Goal: Find contact information: Find contact information

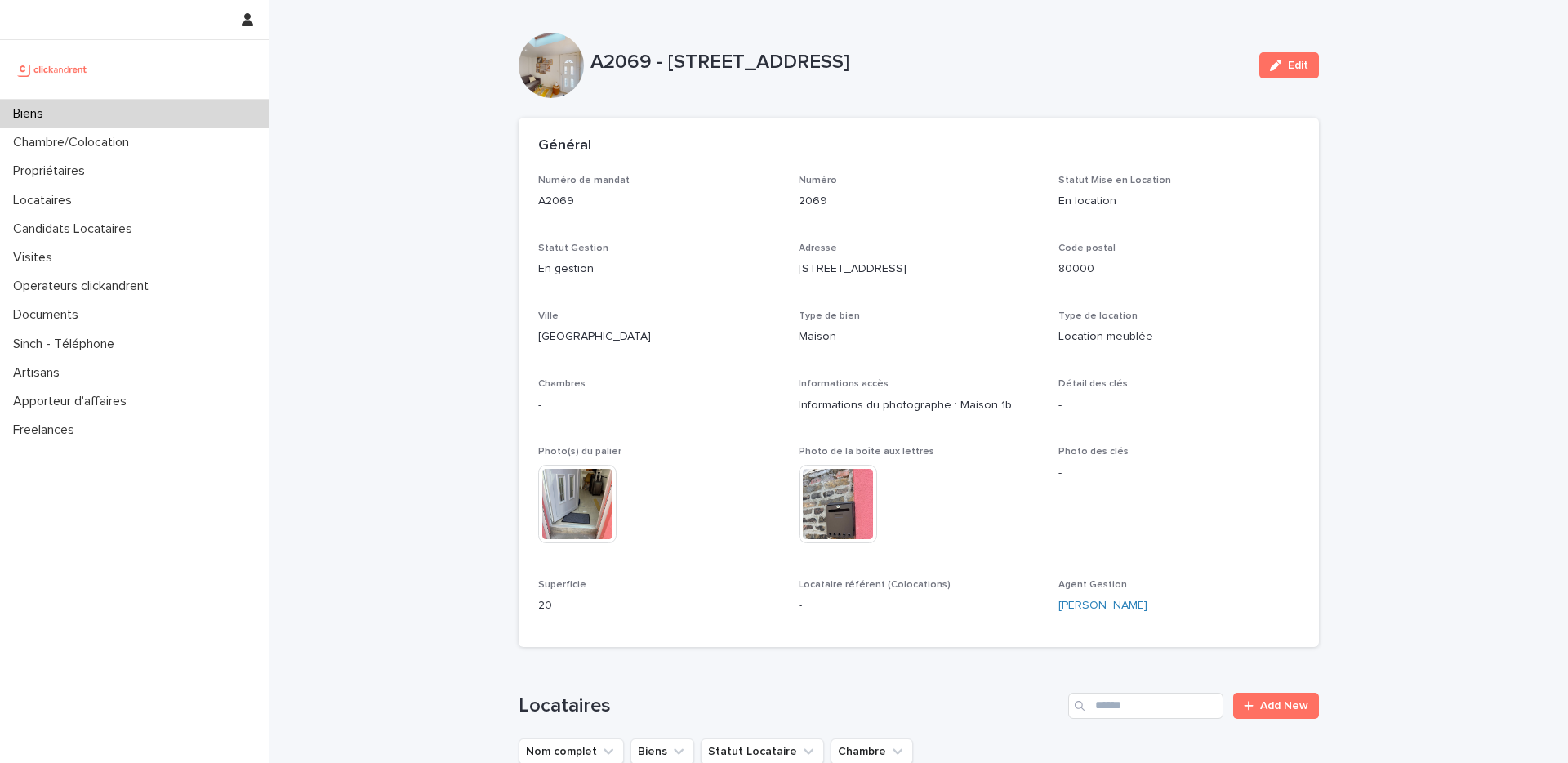
click at [196, 109] on div "Biens" at bounding box center [135, 113] width 269 height 28
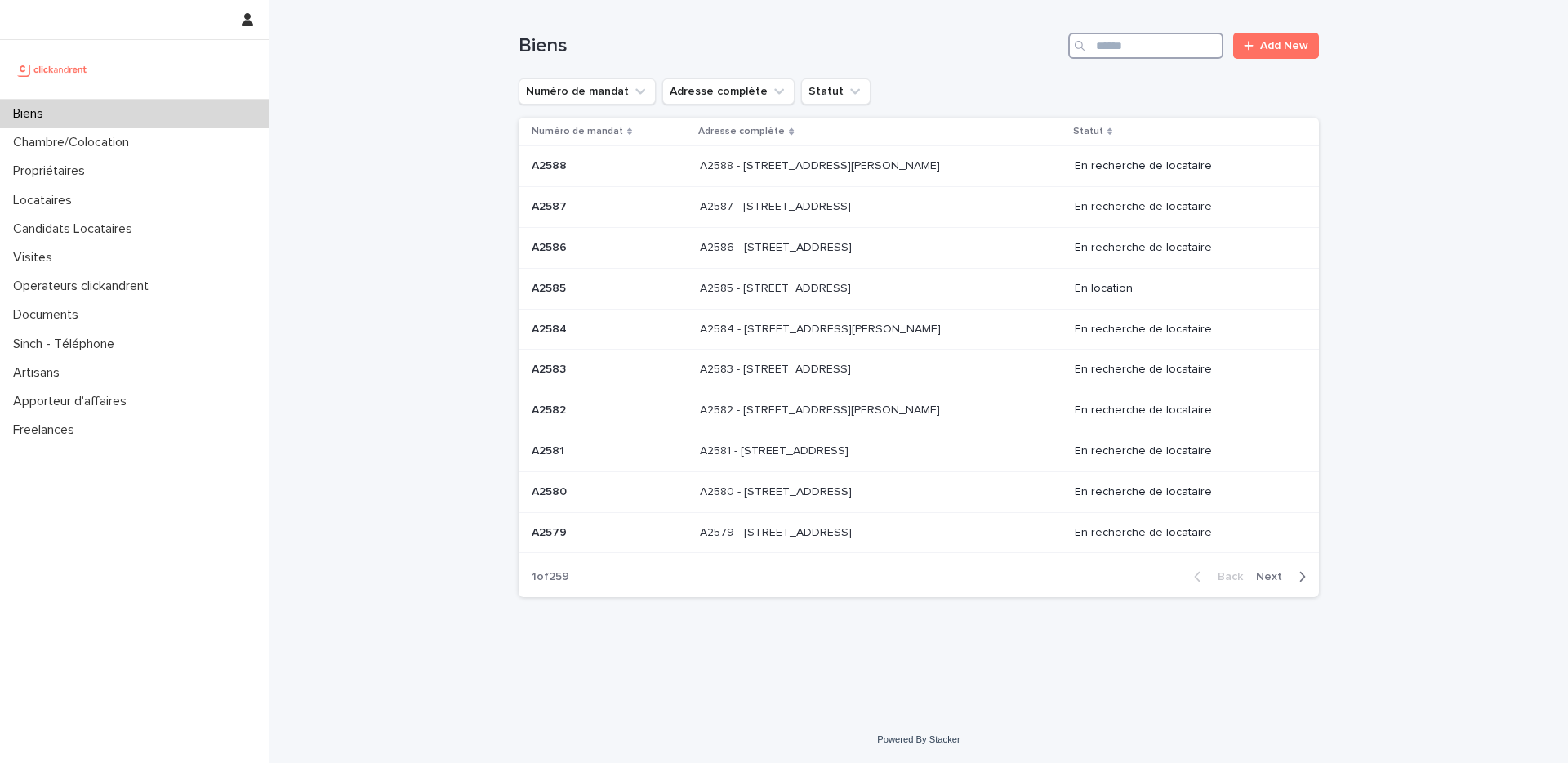
click at [1176, 45] on input "Search" at bounding box center [1145, 45] width 155 height 26
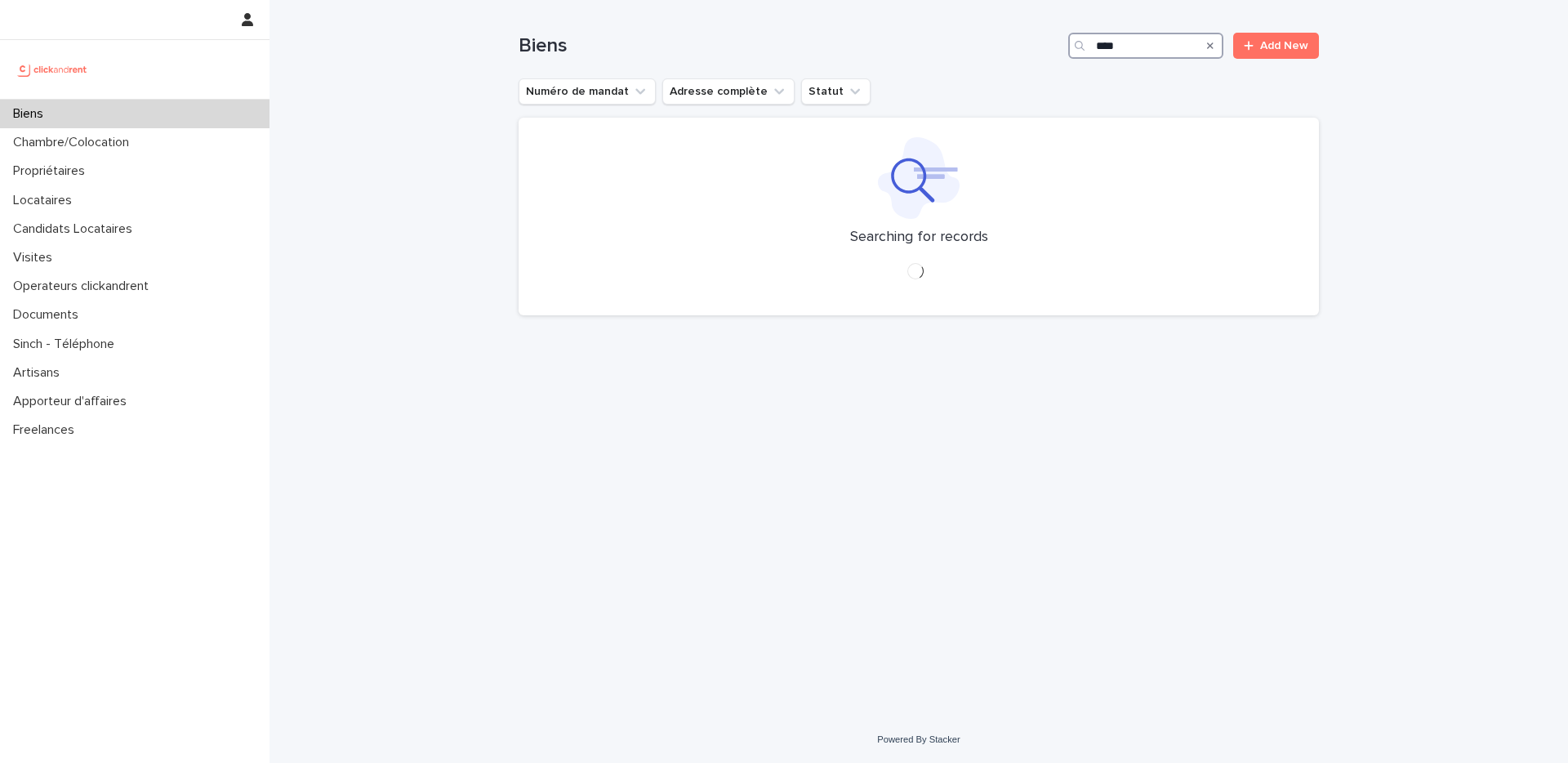
type input "*****"
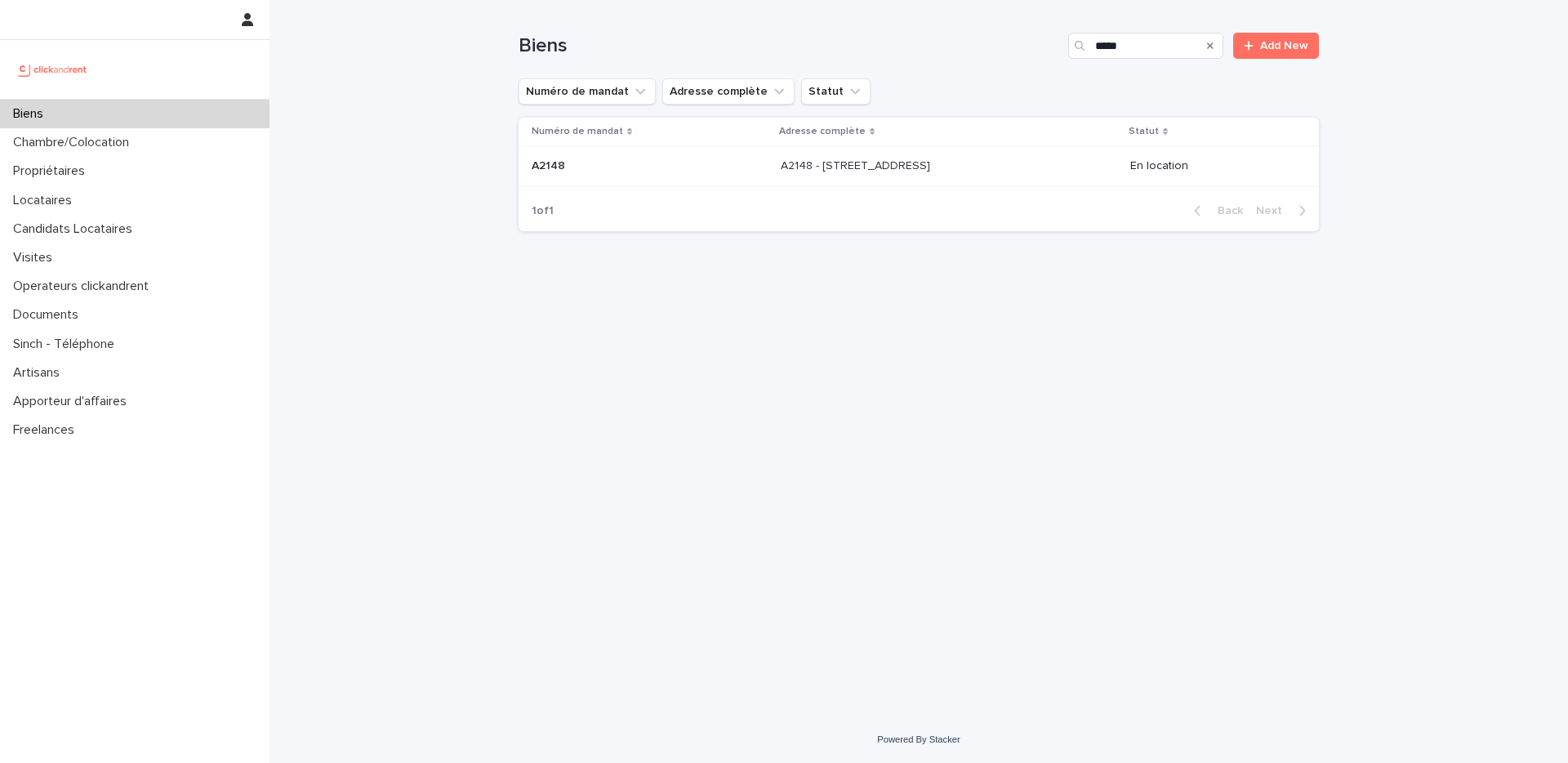
click at [931, 179] on div "A2148 - [STREET_ADDRESS] - [STREET_ADDRESS]" at bounding box center [949, 166] width 336 height 27
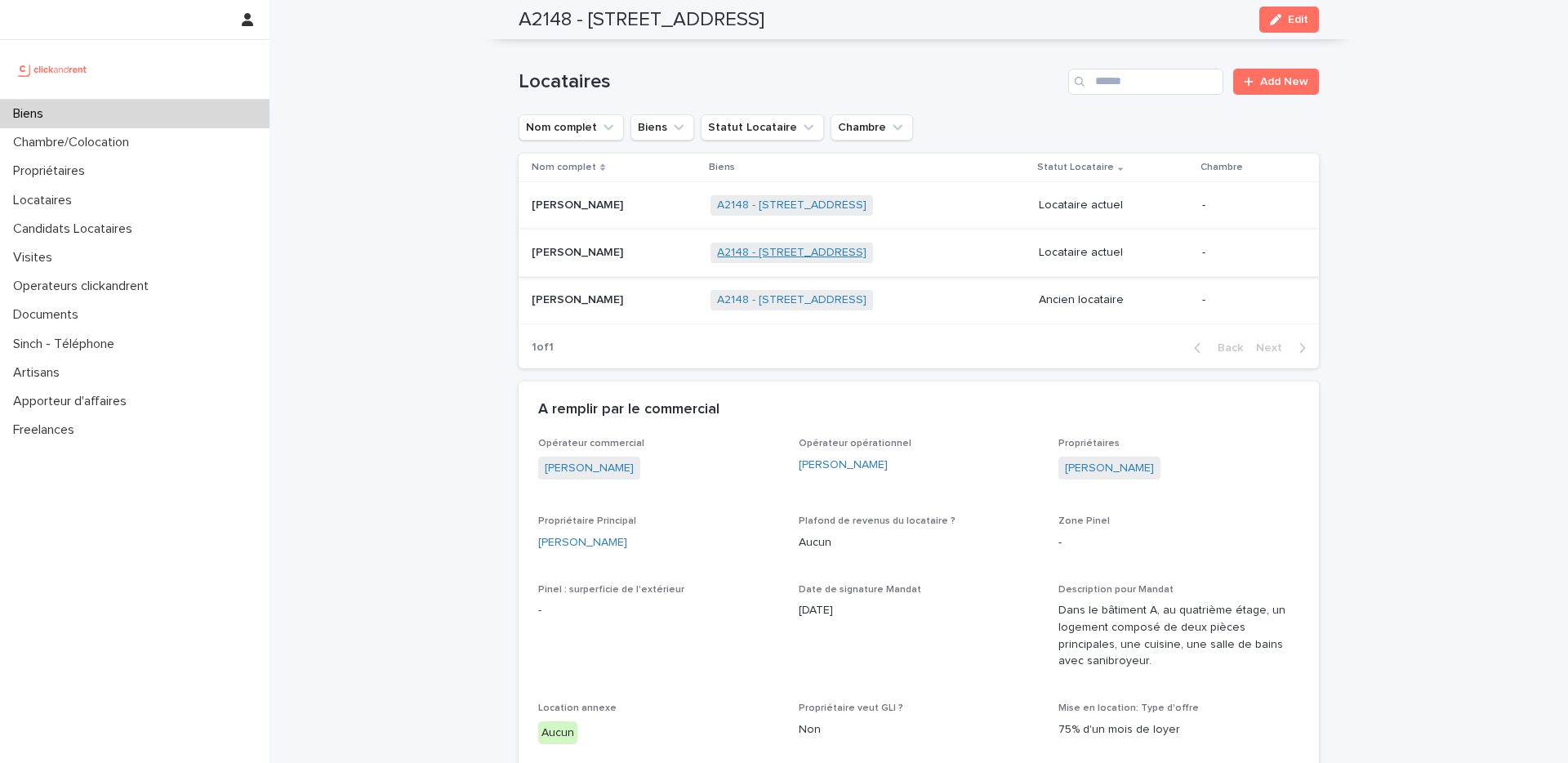
scroll to position [707, 0]
click at [644, 260] on p at bounding box center [614, 254] width 166 height 14
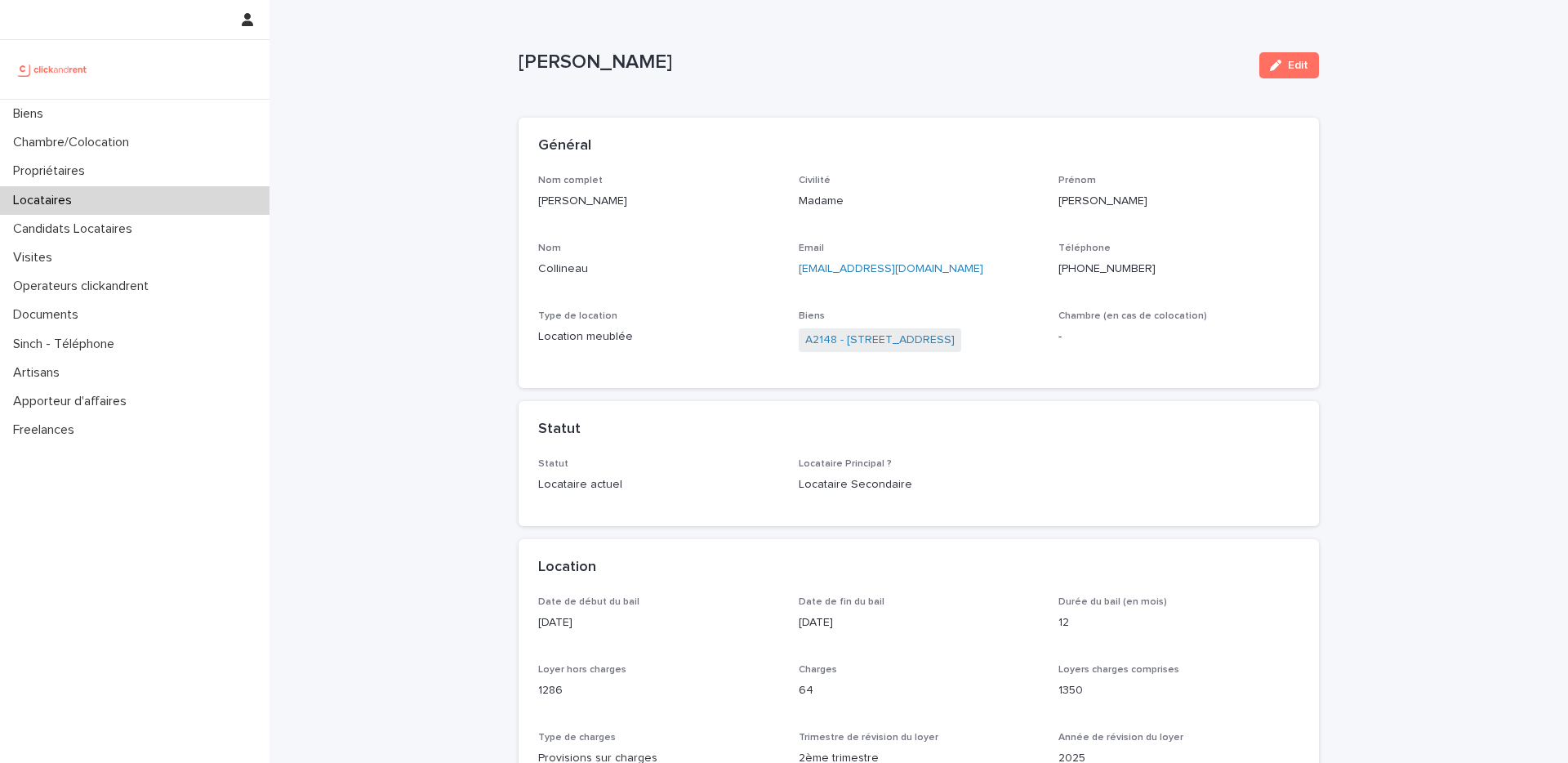
drag, startPoint x: 637, startPoint y: 206, endPoint x: 530, endPoint y: 209, distance: 107.0
click at [530, 209] on div "Nom complet [PERSON_NAME] Civilité Madame [PERSON_NAME] Email [EMAIL_ADDRESS][D…" at bounding box center [919, 282] width 800 height 214
copy p "[PERSON_NAME]"
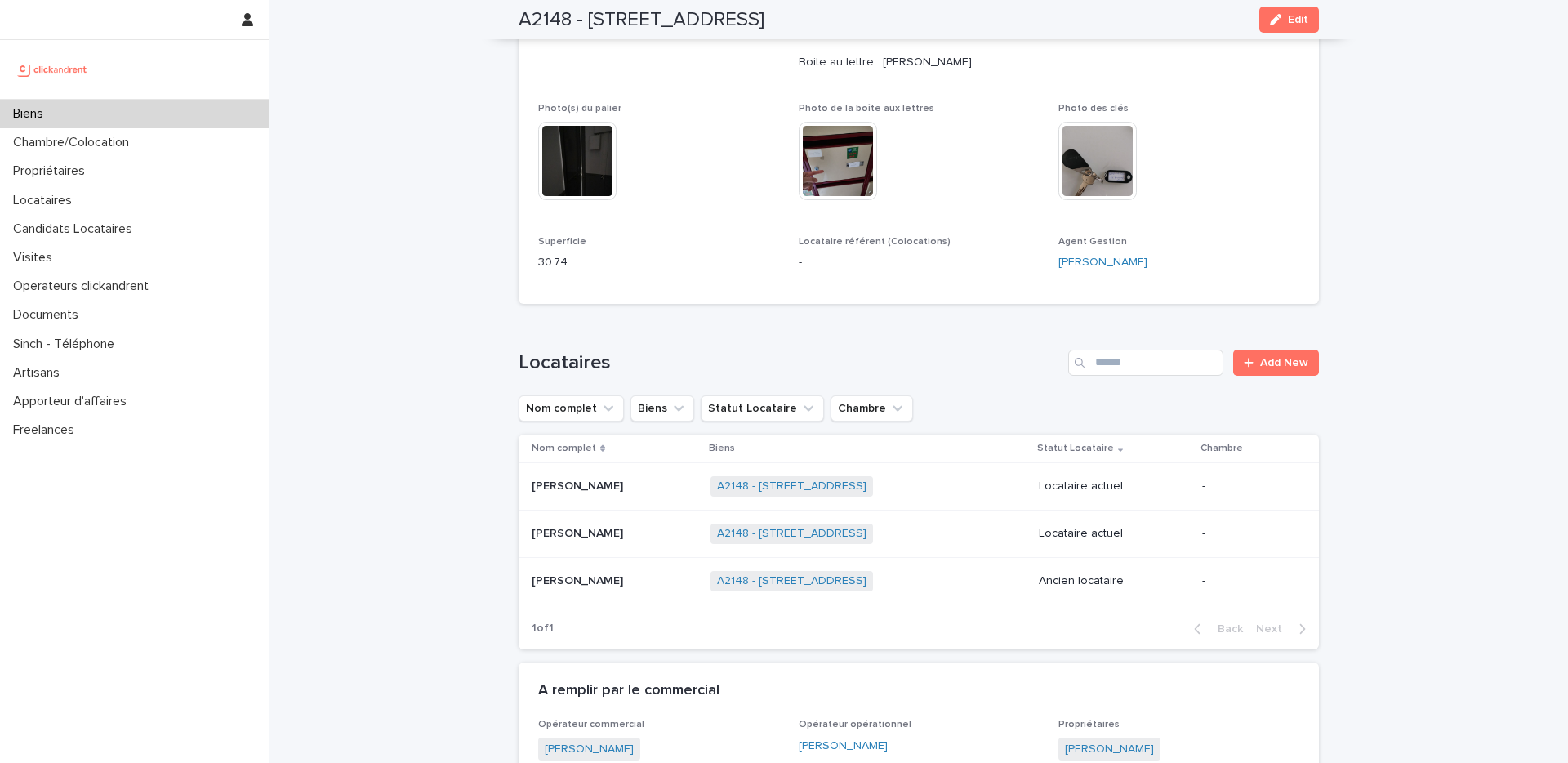
scroll to position [421, 0]
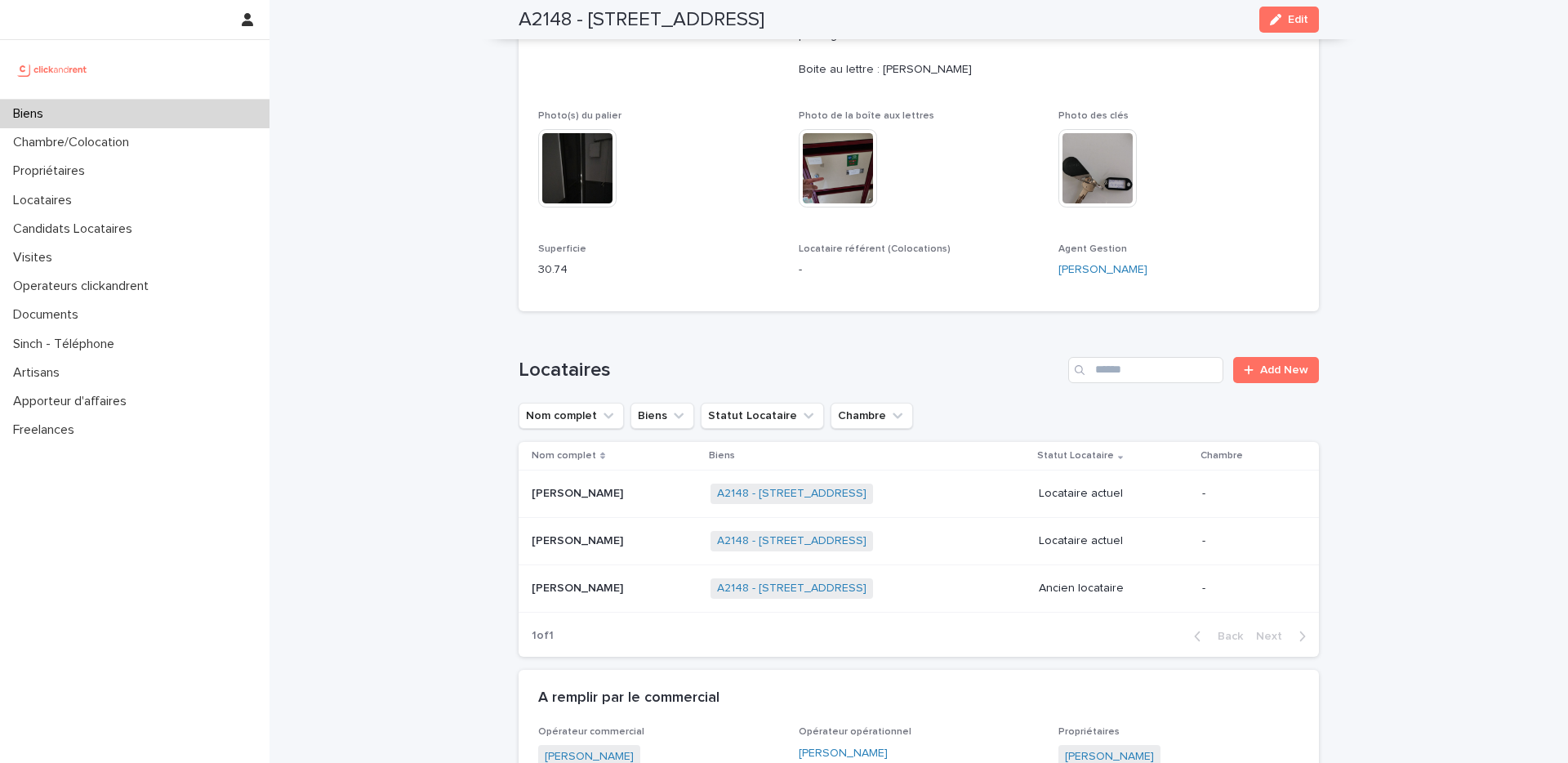
click at [580, 495] on p "[PERSON_NAME]" at bounding box center [579, 493] width 94 height 17
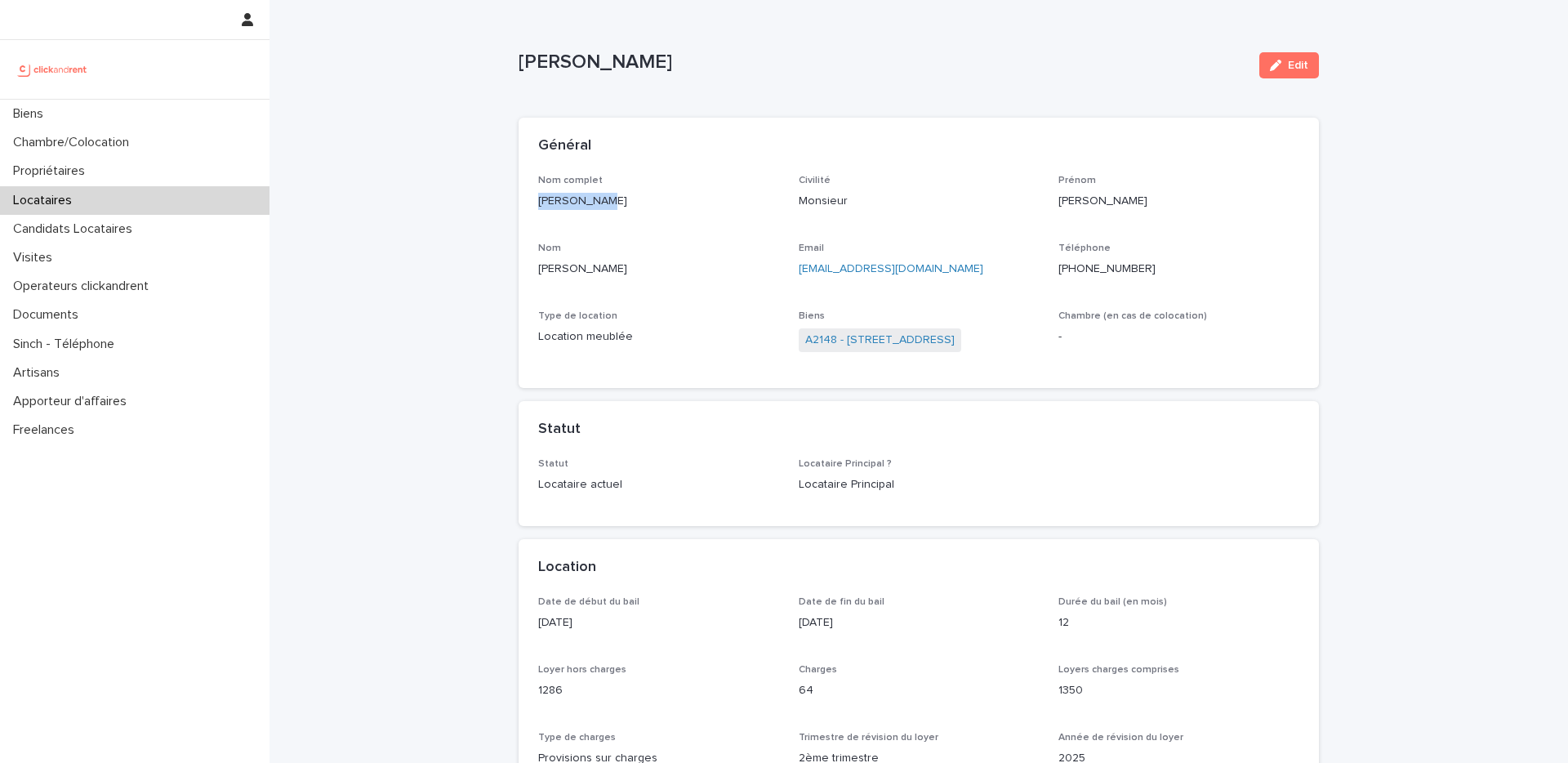
drag, startPoint x: 604, startPoint y: 202, endPoint x: 530, endPoint y: 209, distance: 74.3
click at [530, 209] on div "Nom complet [PERSON_NAME] Civilité Monsieur [PERSON_NAME] [PERSON_NAME] [PERSON…" at bounding box center [919, 282] width 800 height 214
copy p "[PERSON_NAME]"
click at [85, 122] on div "Biens" at bounding box center [135, 113] width 269 height 28
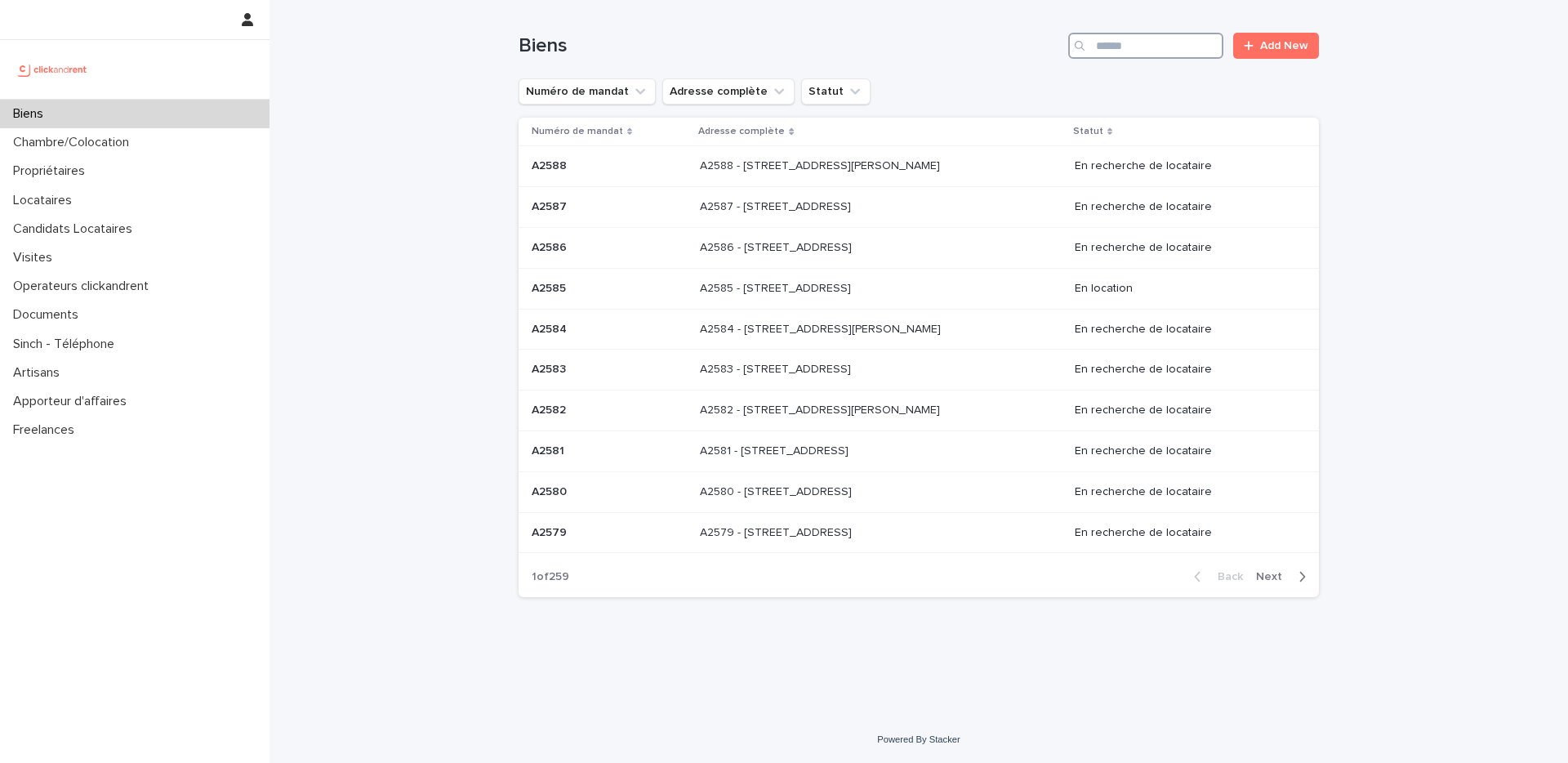
click at [1148, 51] on input "Search" at bounding box center [1145, 45] width 155 height 26
paste input "****"
type input "****"
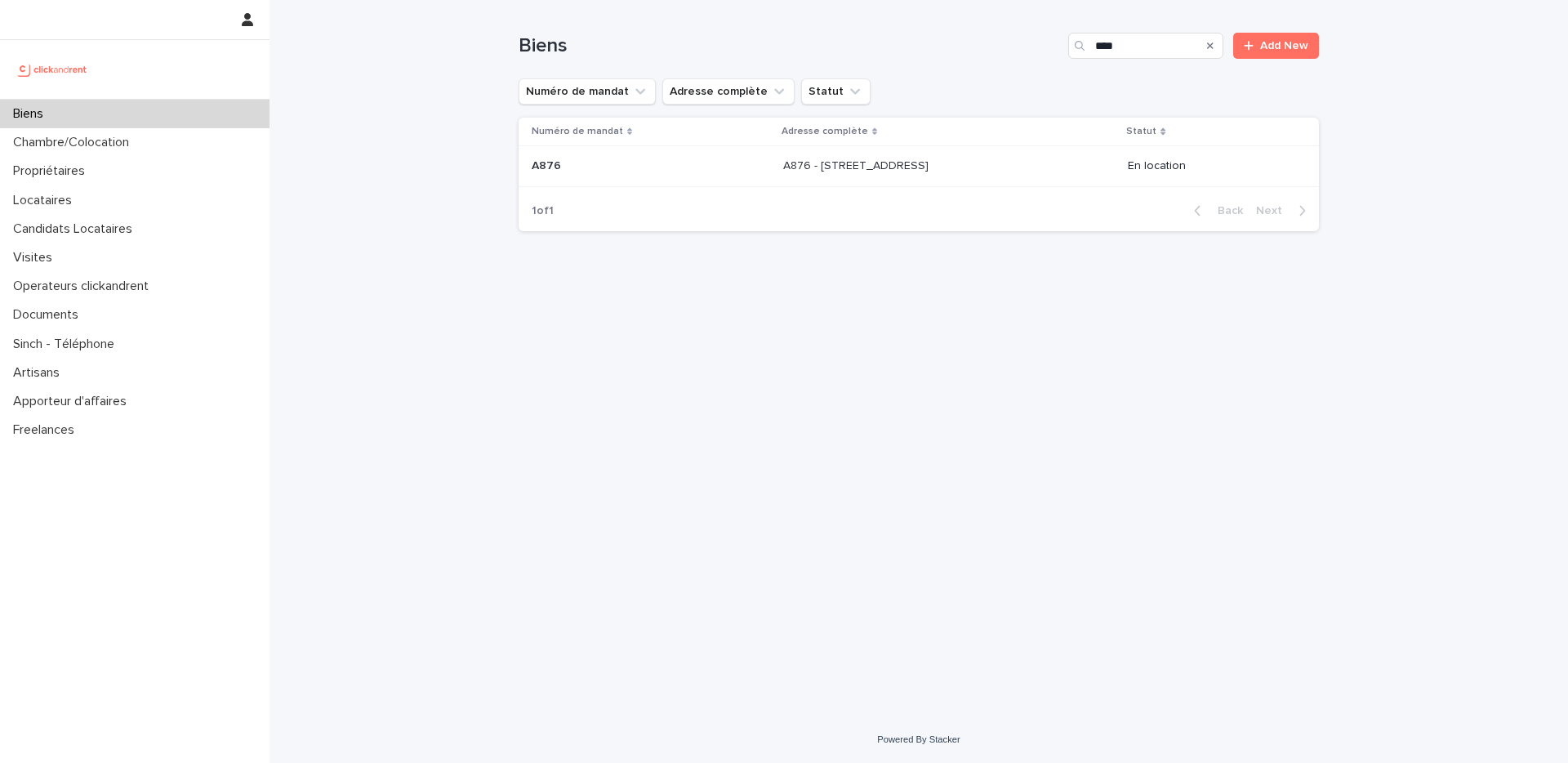
click at [932, 168] on p "A876 - [STREET_ADDRESS]" at bounding box center [857, 165] width 148 height 17
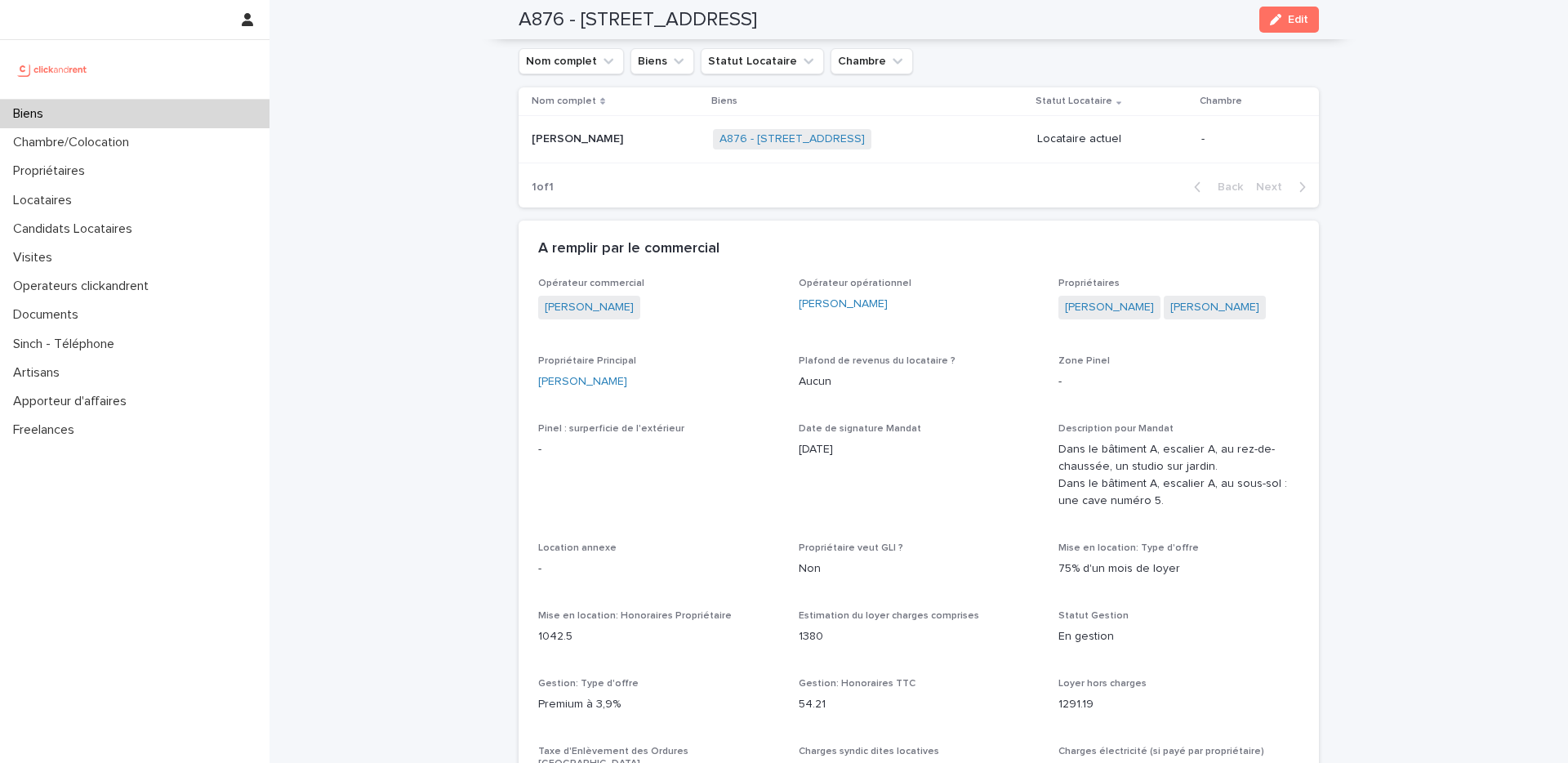
scroll to position [778, 0]
click at [648, 401] on div "Propriétaire Principal [PERSON_NAME]" at bounding box center [658, 377] width 241 height 48
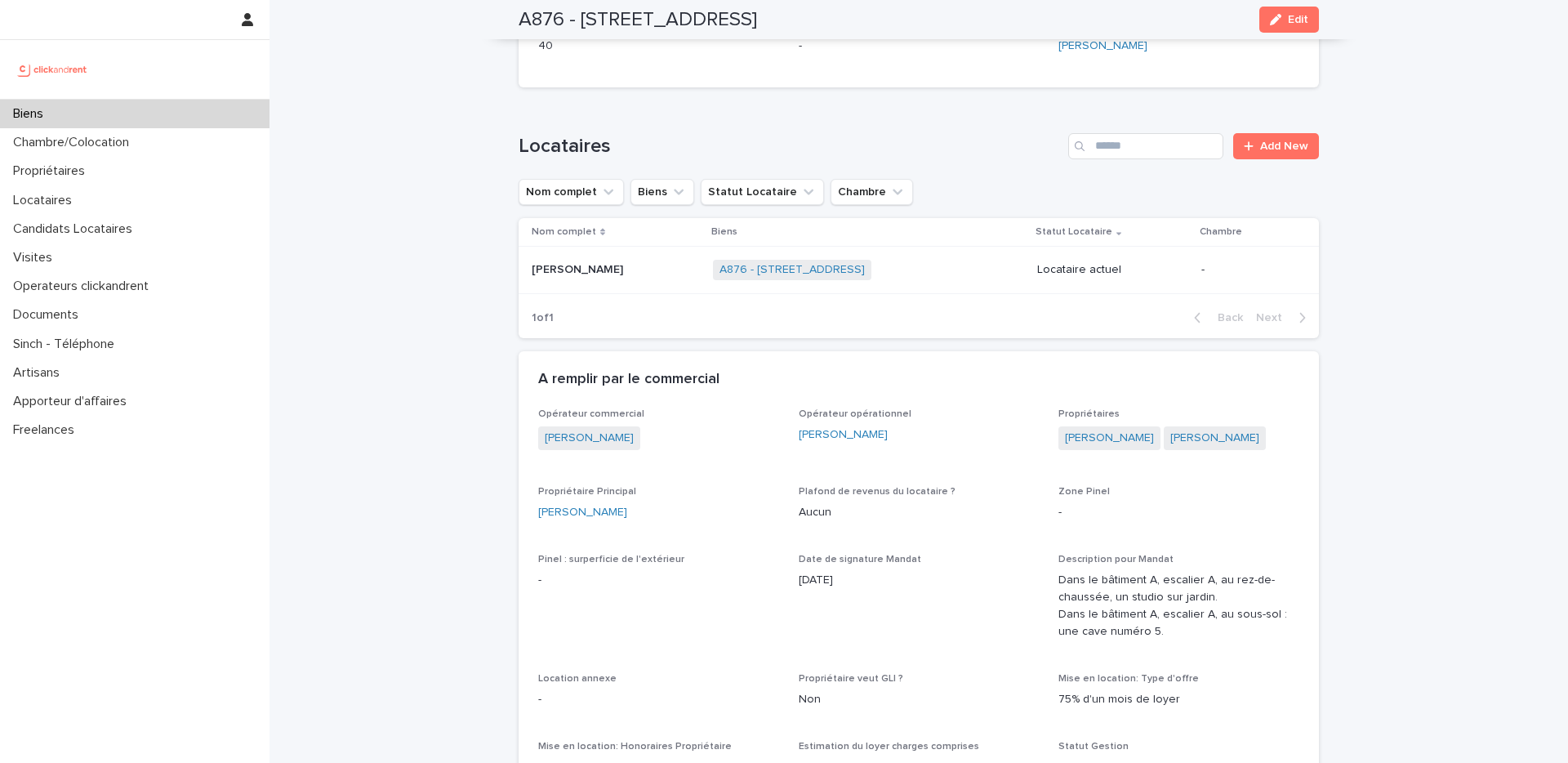
scroll to position [637, 0]
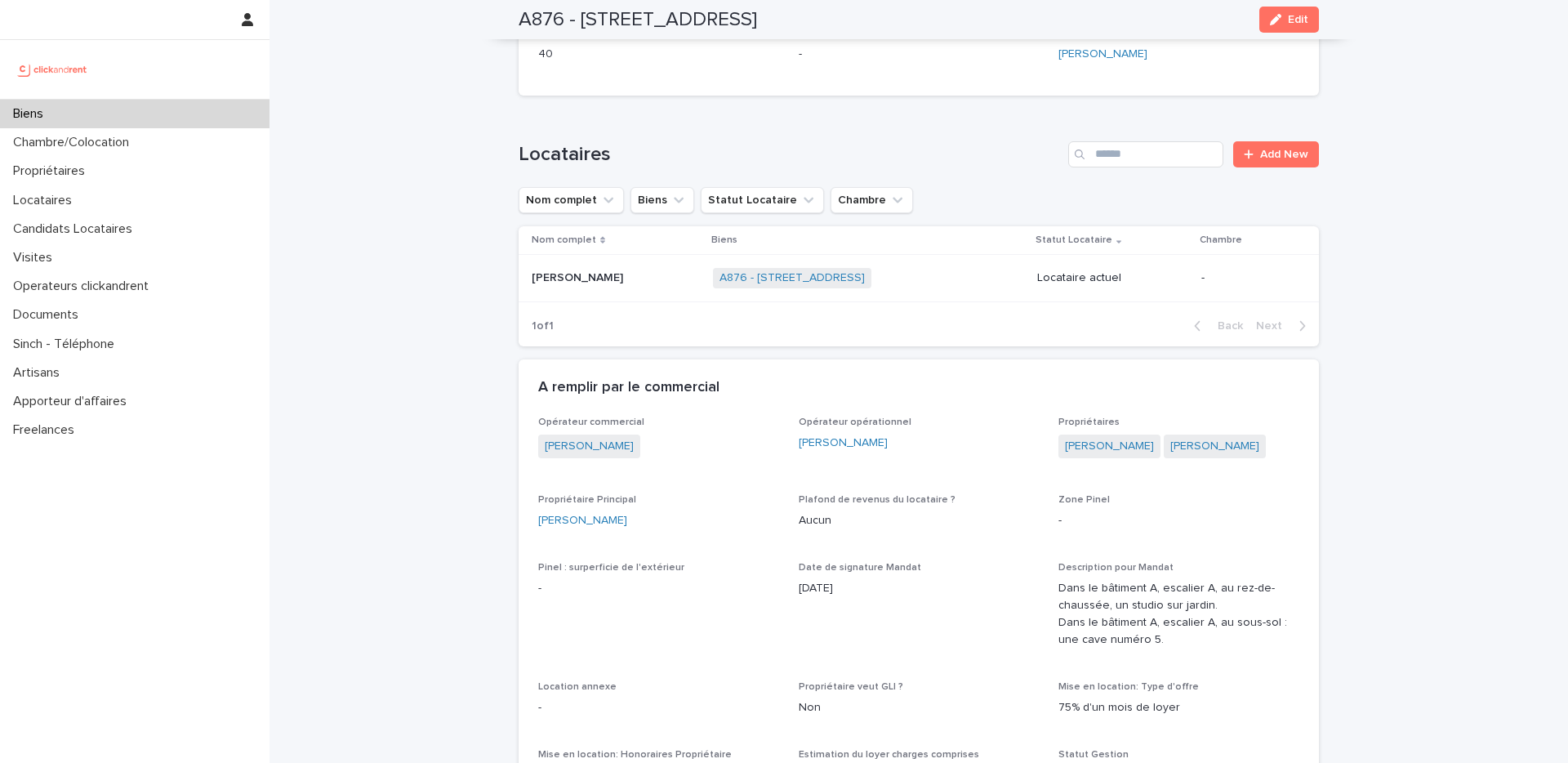
click at [644, 271] on p at bounding box center [616, 278] width 168 height 14
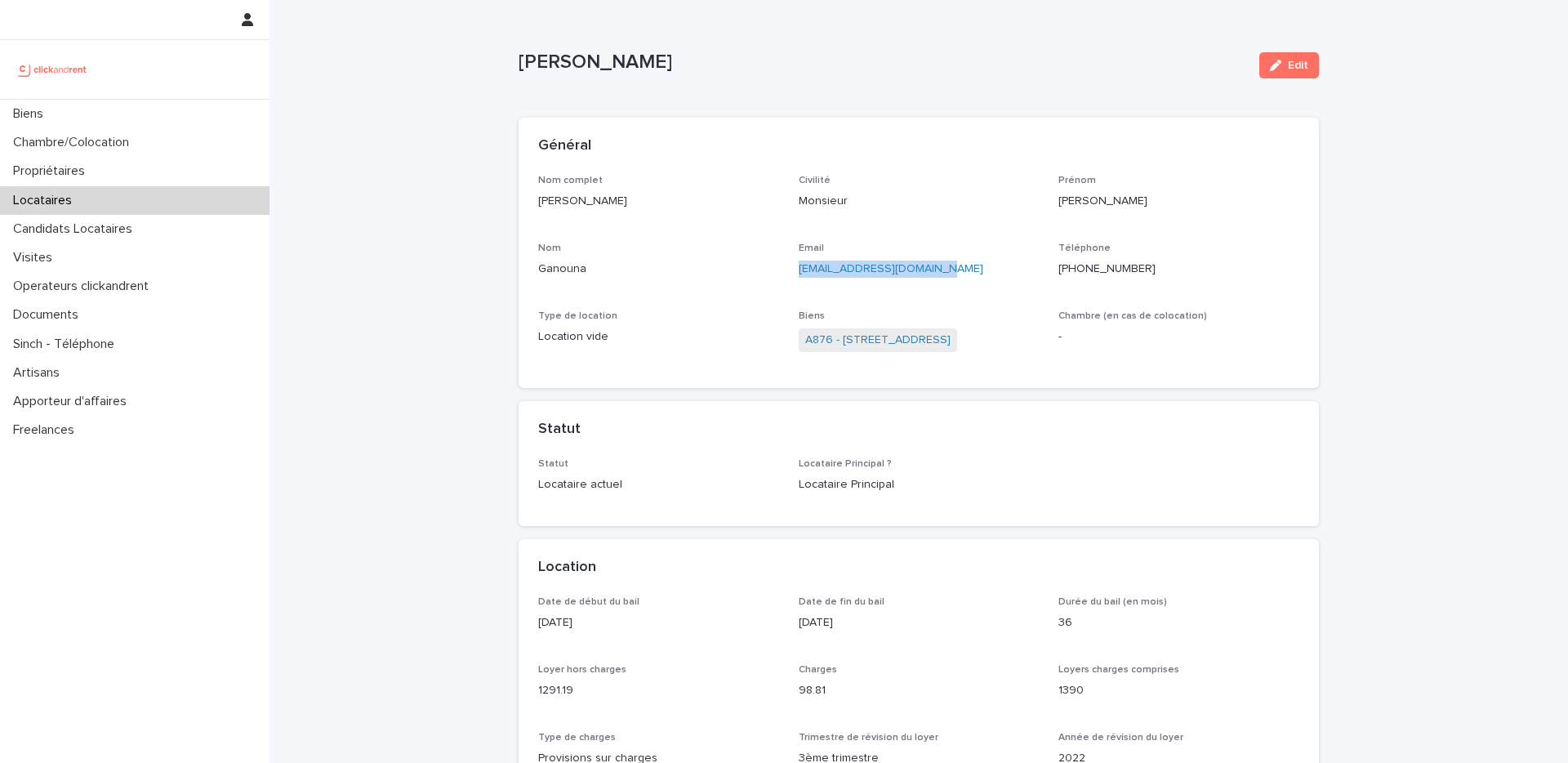
drag, startPoint x: 956, startPoint y: 268, endPoint x: 795, endPoint y: 268, distance: 161.0
click at [795, 268] on div "Nom complet [PERSON_NAME] Civilité Monsieur [PERSON_NAME] Nom Ganouna Email [EM…" at bounding box center [918, 272] width 761 height 195
copy link "[EMAIL_ADDRESS][DOMAIN_NAME]"
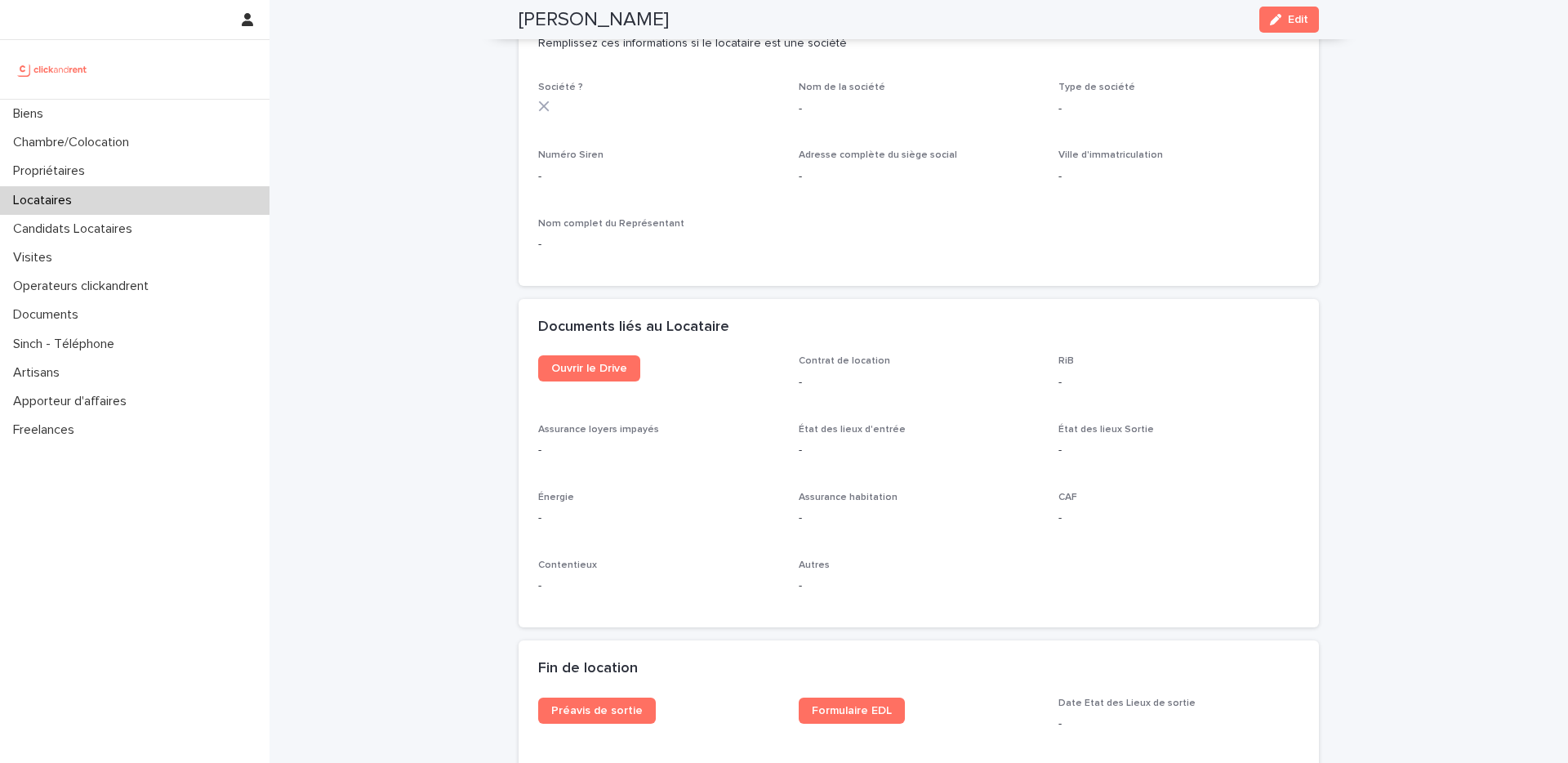
scroll to position [1508, 0]
click at [588, 379] on link "Ouvrir le Drive" at bounding box center [588, 367] width 102 height 26
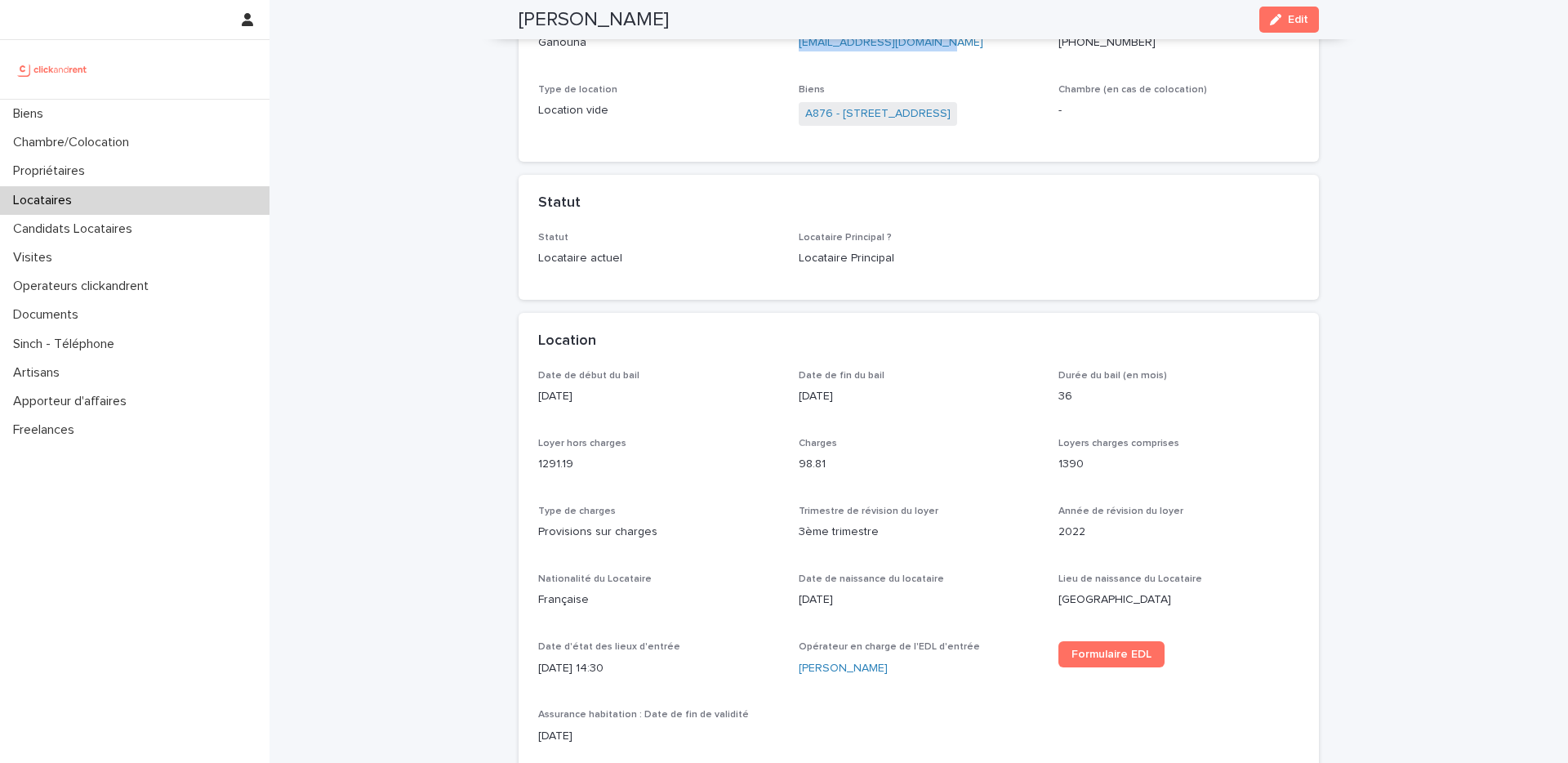
scroll to position [0, 0]
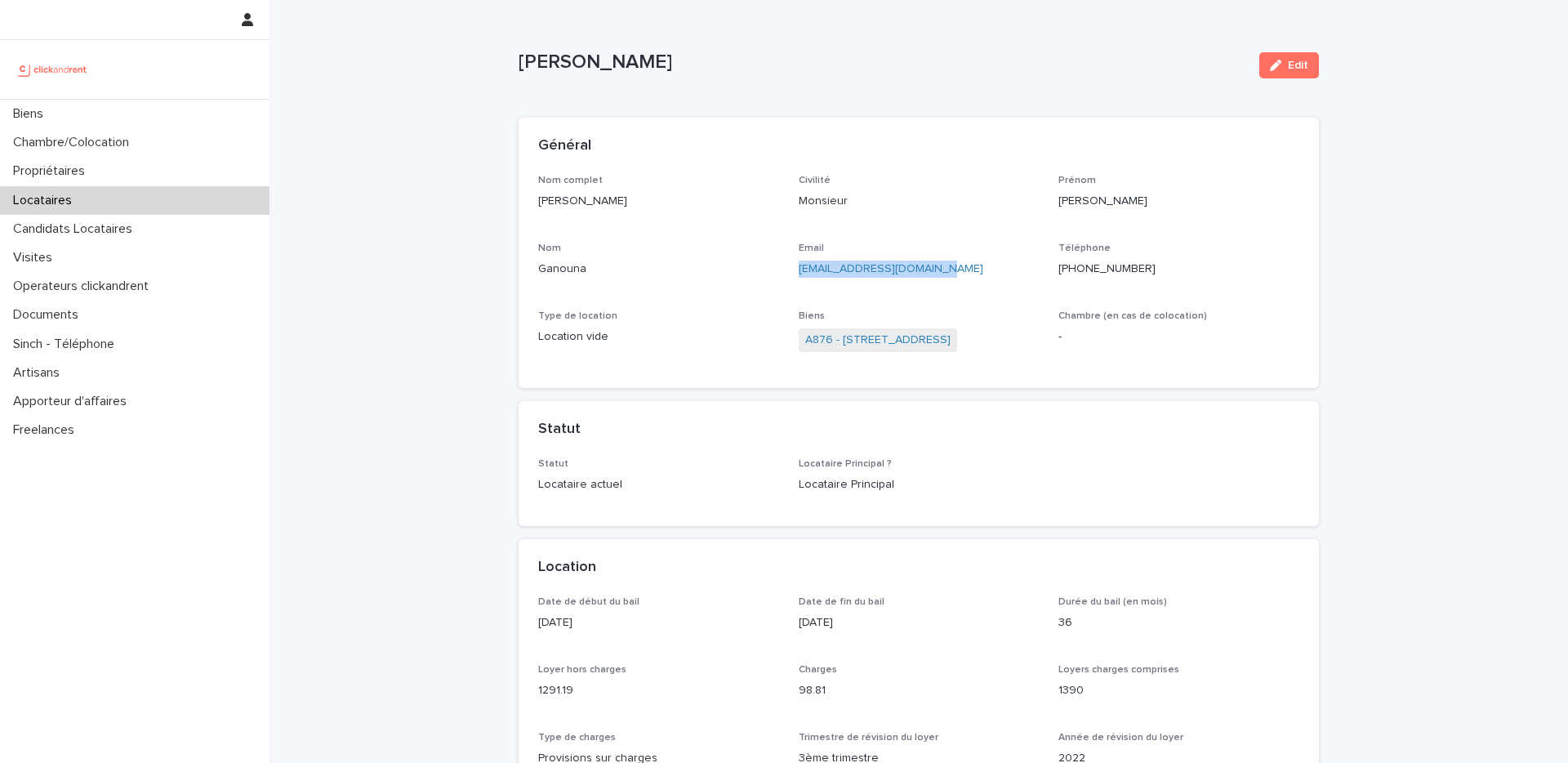
click at [1093, 270] on p "[PHONE_NUMBER]" at bounding box center [1179, 269] width 241 height 17
copy p "33652887736"
